Goal: Transaction & Acquisition: Purchase product/service

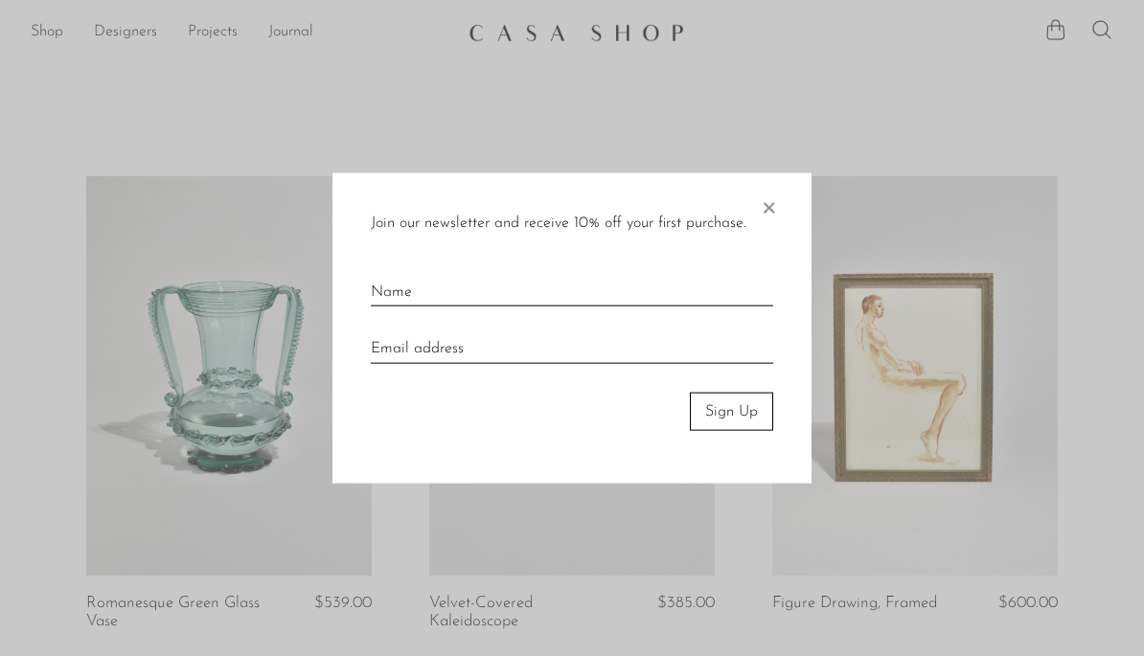
click at [766, 213] on span "×" at bounding box center [768, 202] width 19 height 61
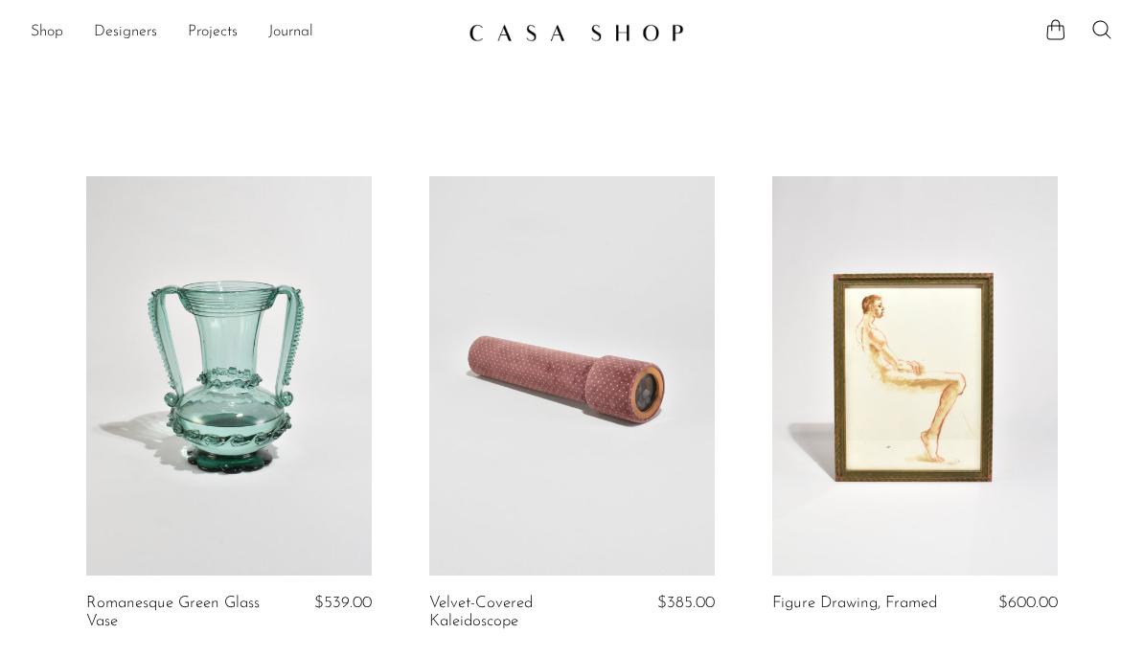
click at [58, 28] on link "Shop" at bounding box center [47, 32] width 33 height 25
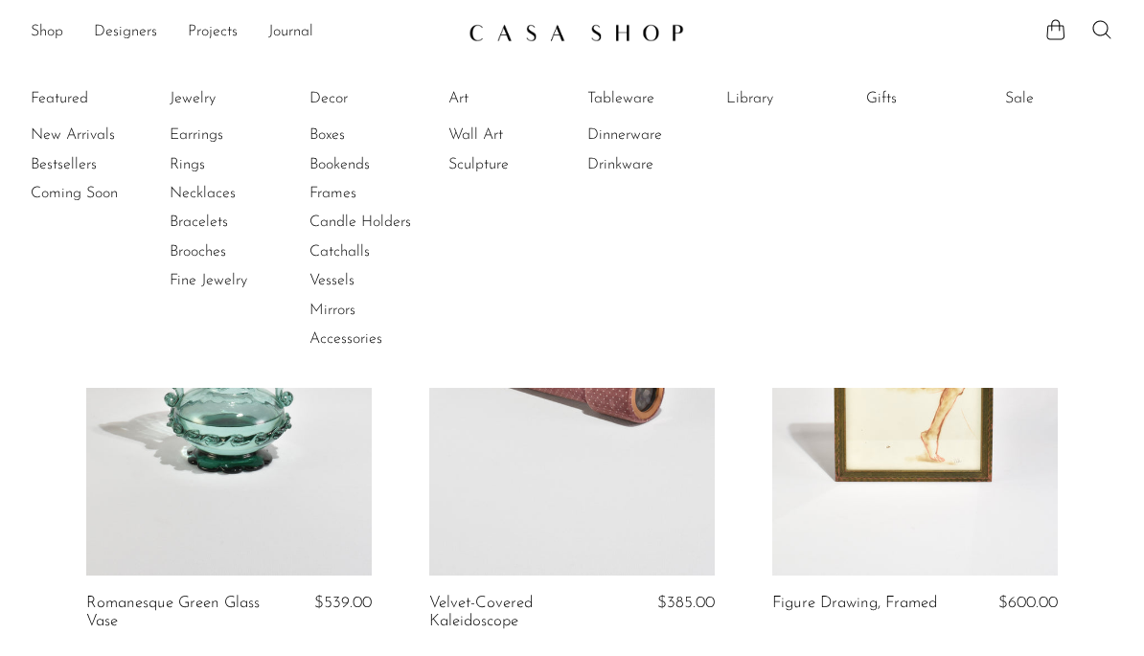
click at [197, 171] on link "Rings" at bounding box center [242, 164] width 144 height 21
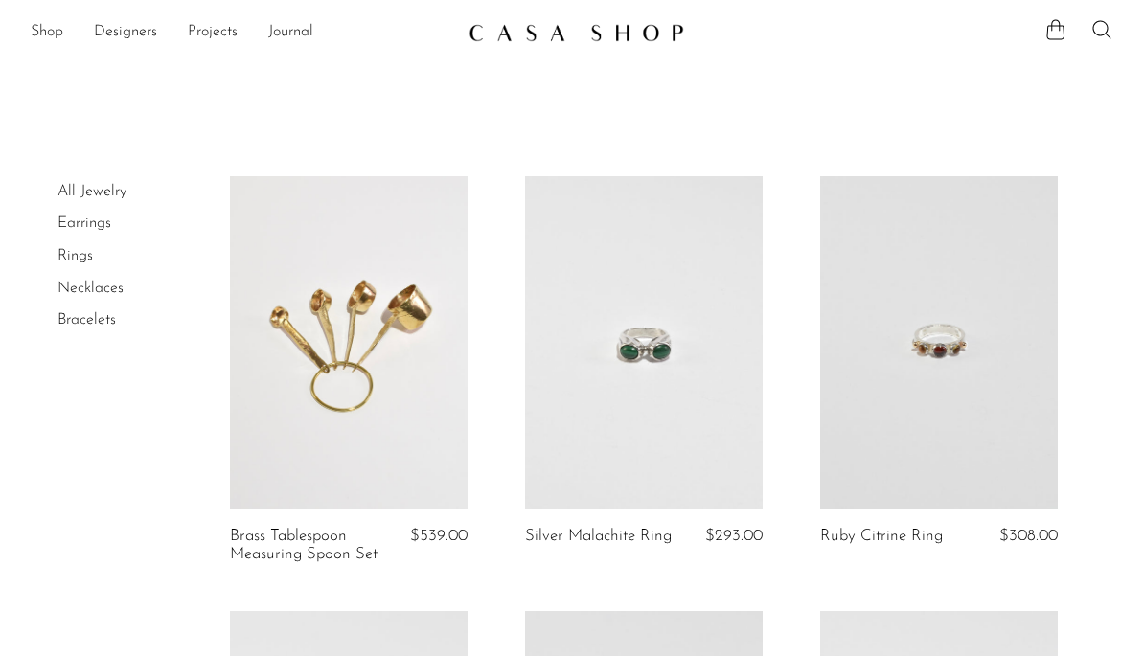
click at [360, 315] on link at bounding box center [349, 342] width 238 height 332
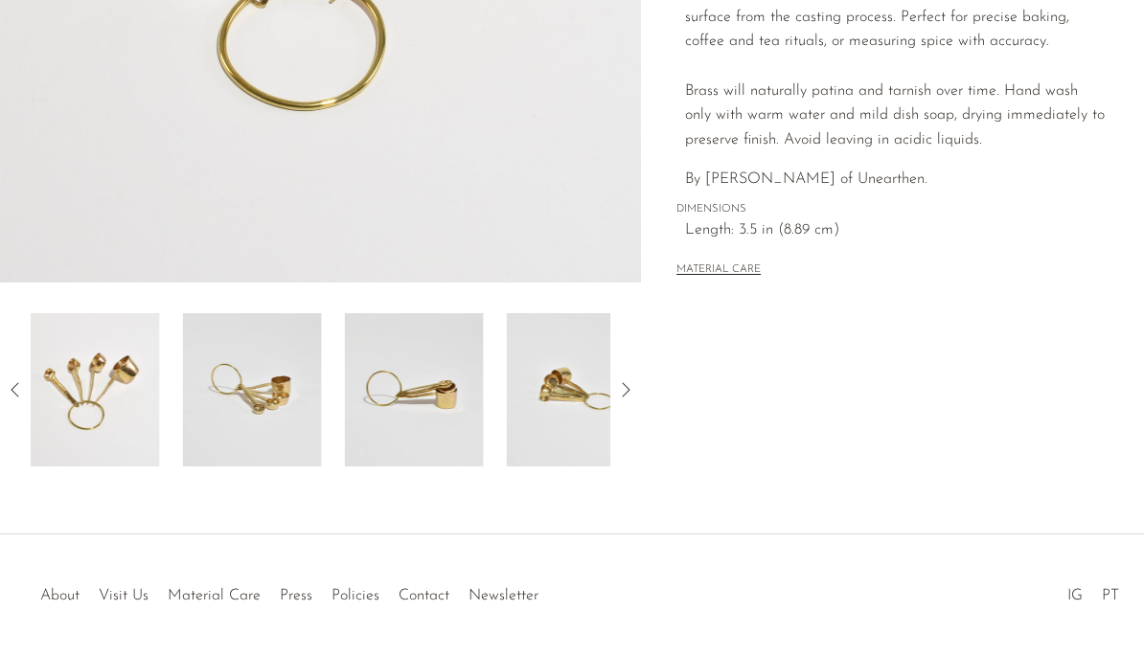
scroll to position [520, 0]
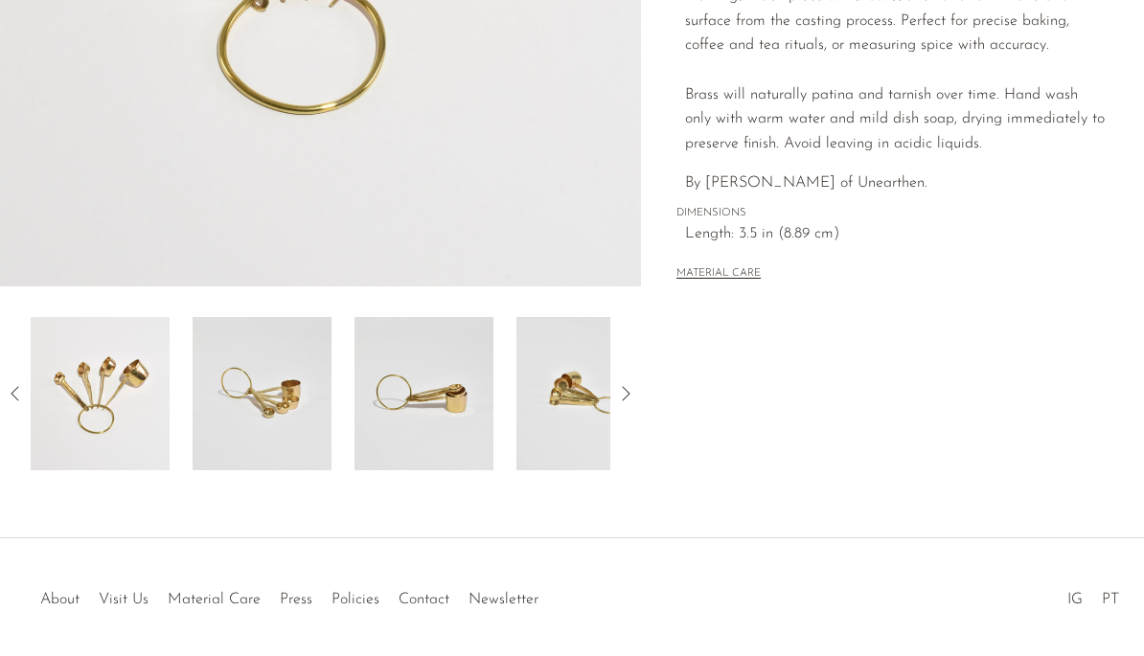
click at [634, 403] on icon at bounding box center [625, 393] width 23 height 23
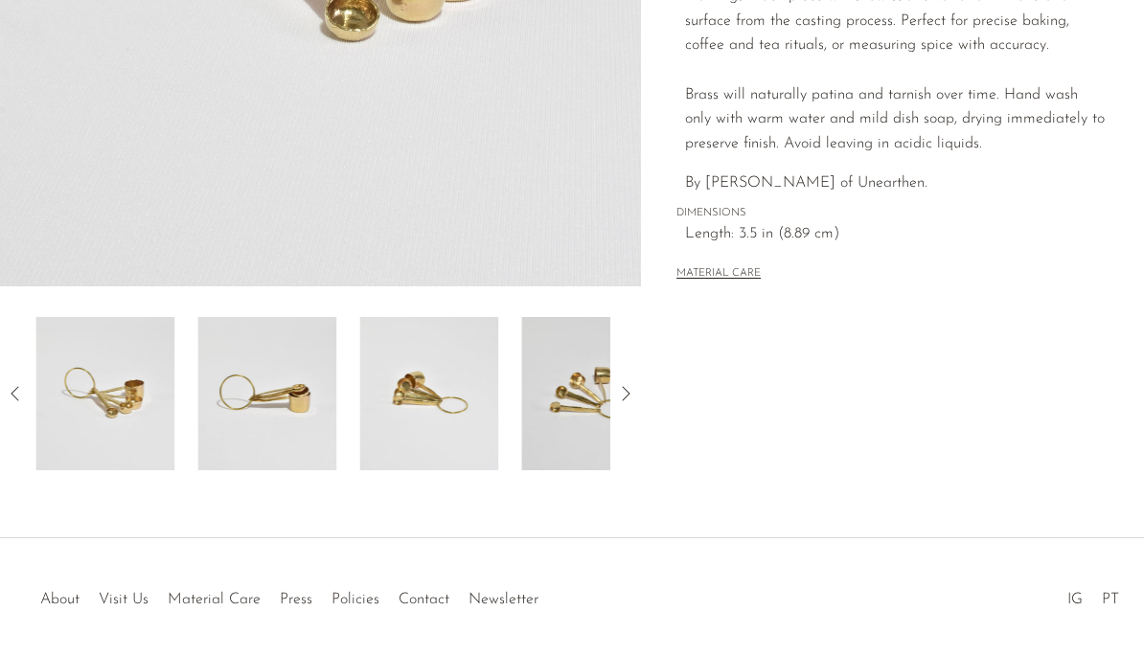
click at [631, 399] on icon at bounding box center [625, 393] width 23 height 23
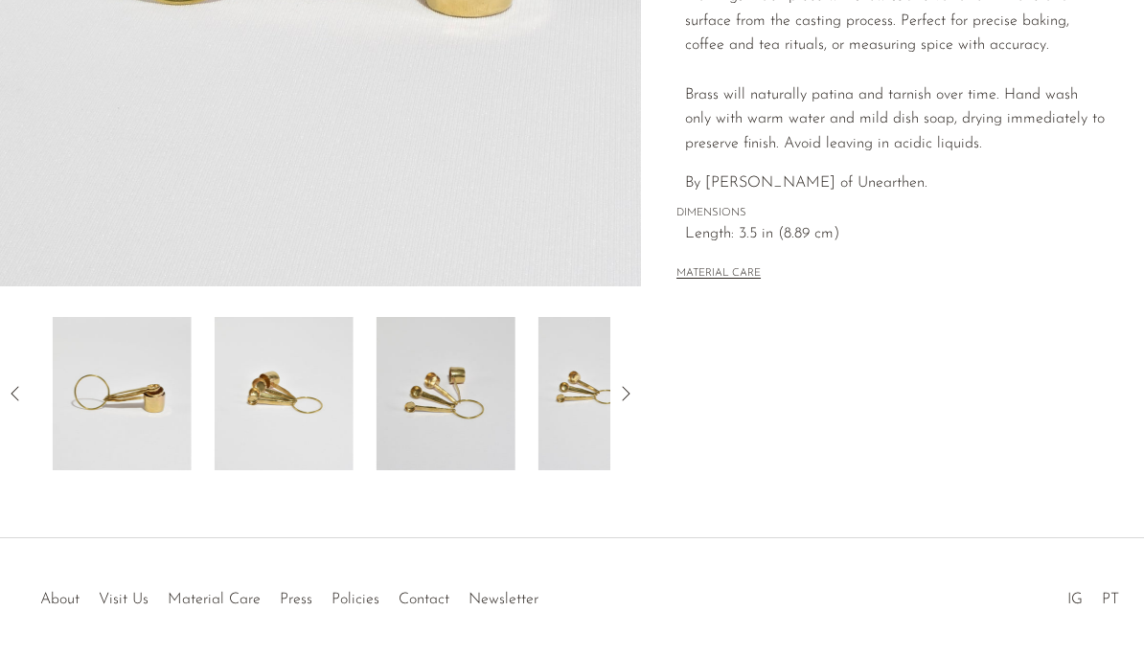
click at [635, 400] on icon at bounding box center [625, 393] width 23 height 23
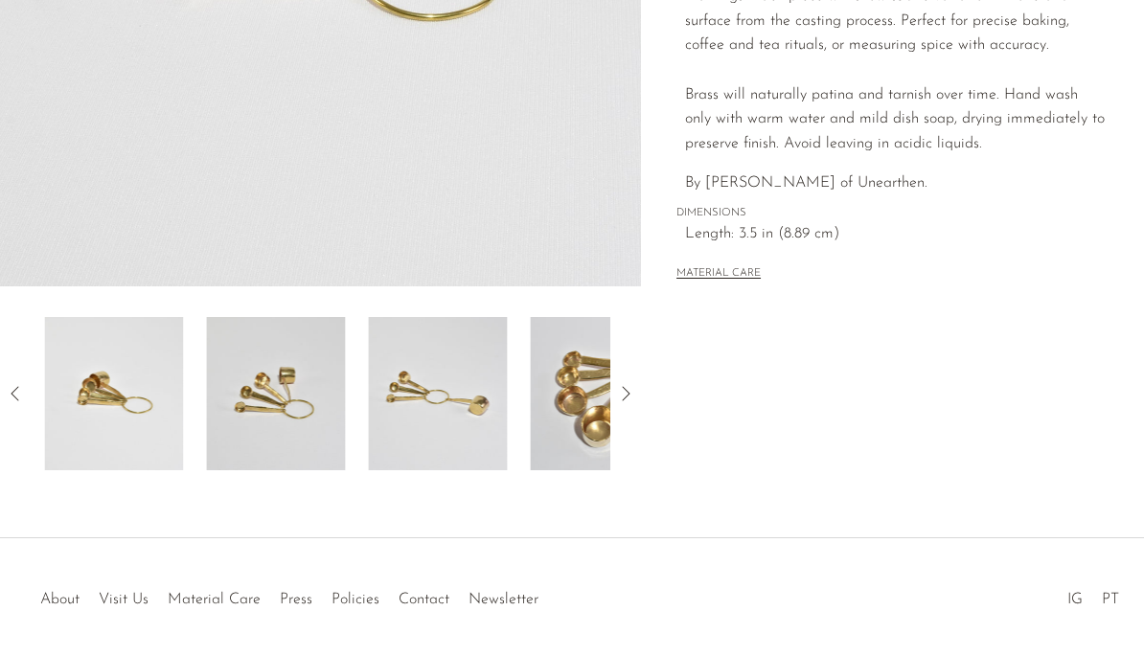
click at [635, 397] on icon at bounding box center [625, 393] width 23 height 23
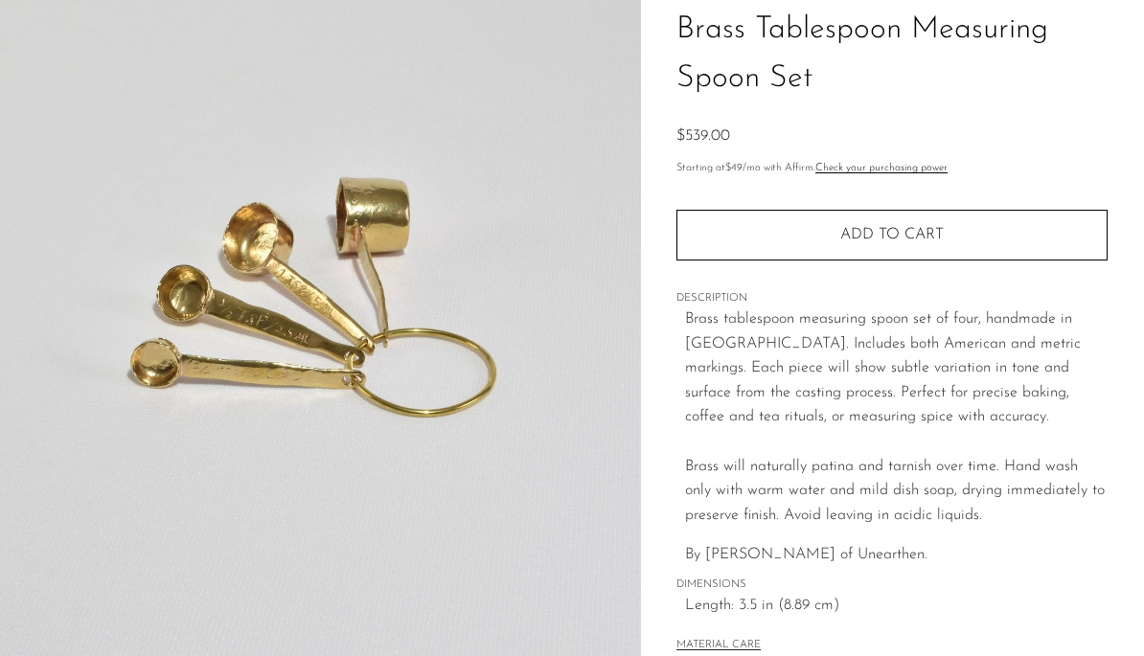
scroll to position [0, 0]
